Goal: Find specific page/section: Find specific page/section

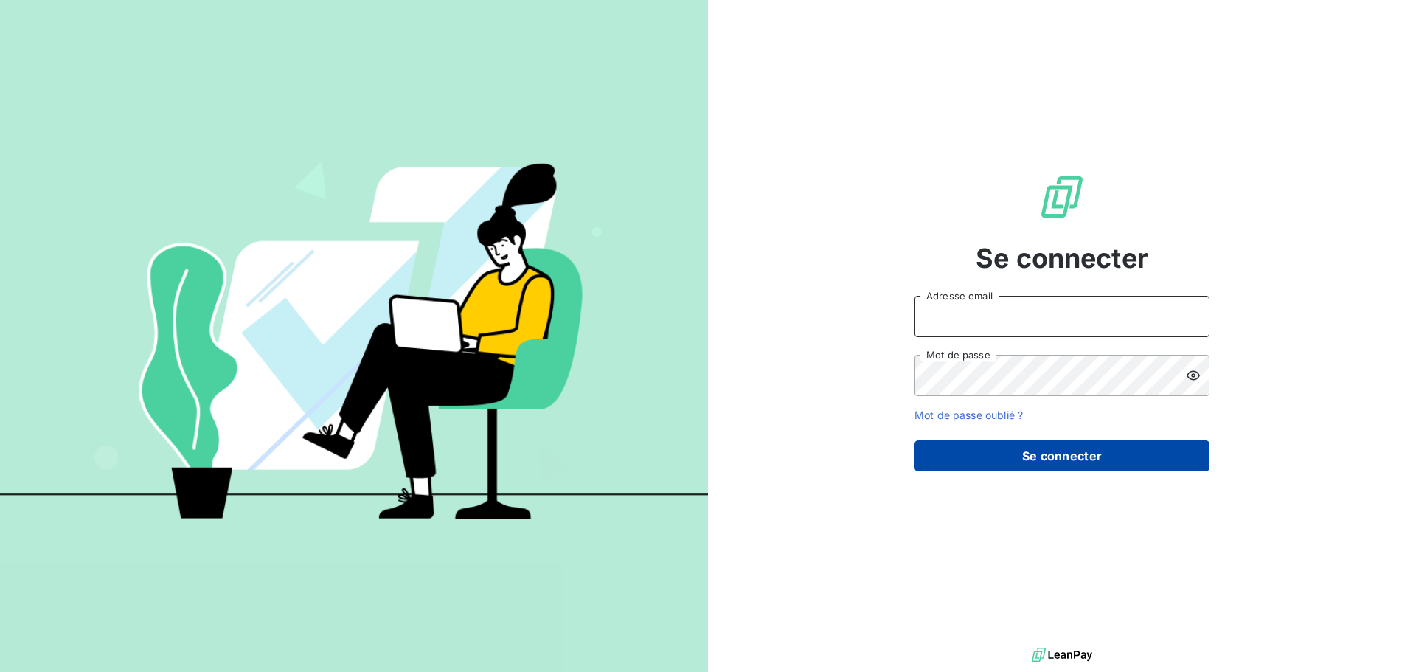
type input "n.enjalbert@soudecoup.fr"
click at [980, 453] on button "Se connecter" at bounding box center [1061, 455] width 295 height 31
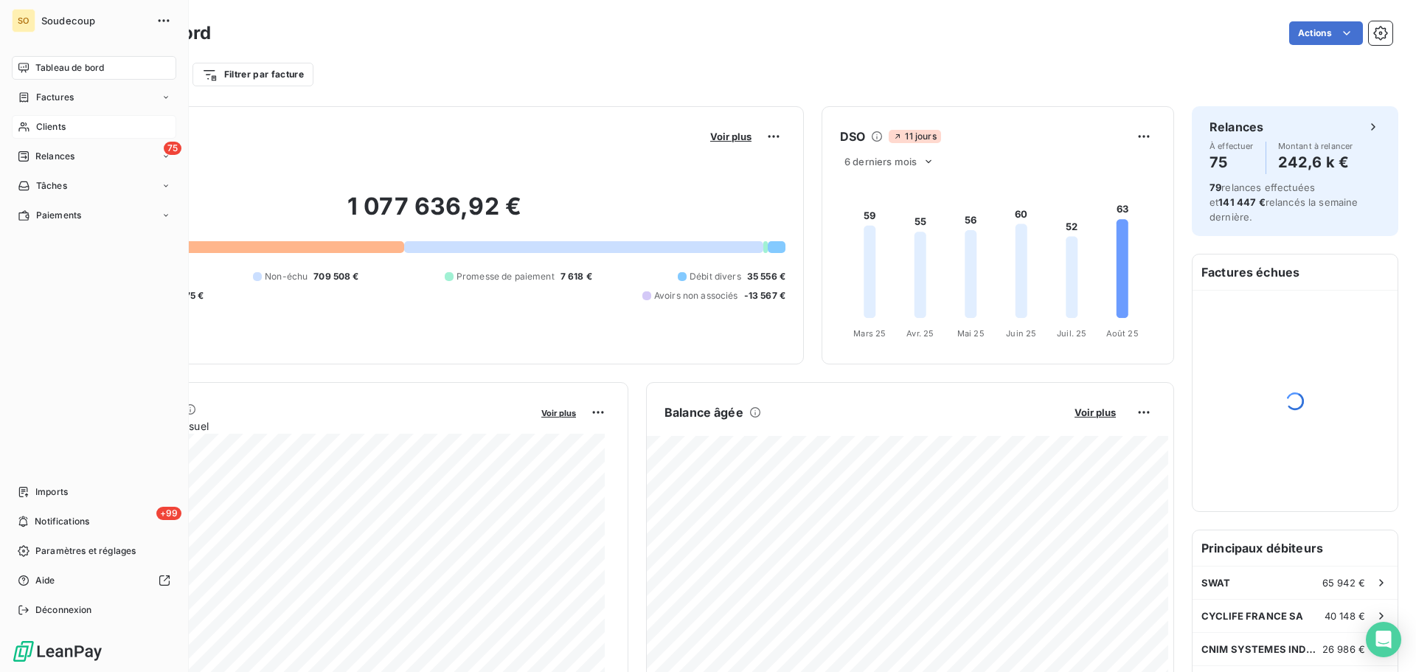
click at [62, 132] on span "Clients" at bounding box center [50, 126] width 29 height 13
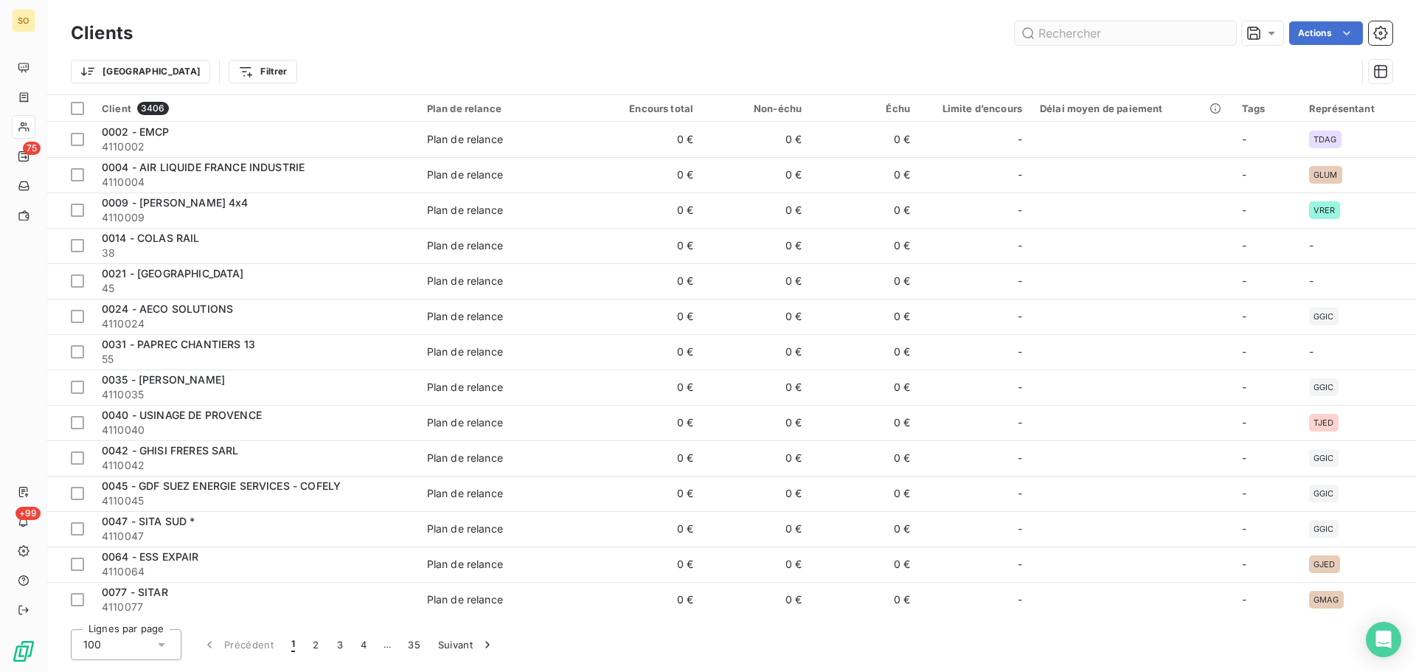
click at [1075, 36] on input "text" at bounding box center [1125, 33] width 221 height 24
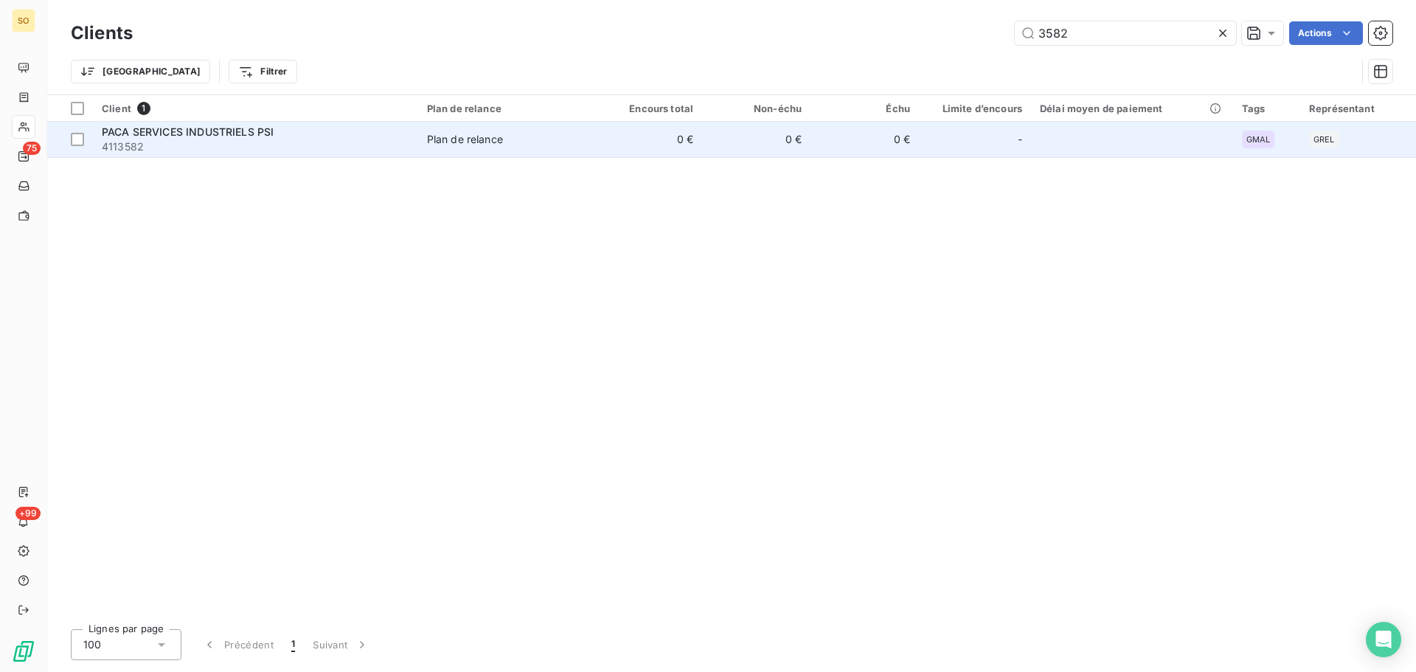
type input "3582"
click at [253, 132] on span "PACA SERVICES INDUSTRIELS PSI" at bounding box center [188, 131] width 172 height 13
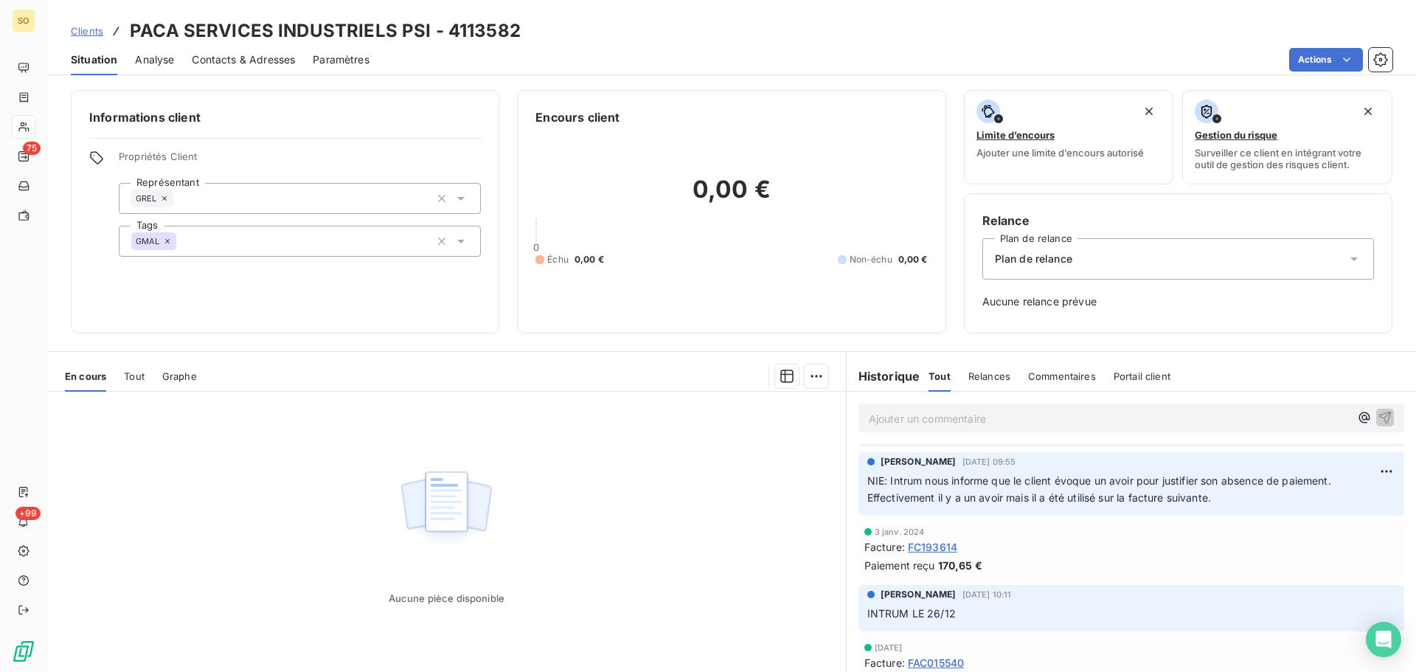
scroll to position [221, 0]
